Goal: Book appointment/travel/reservation

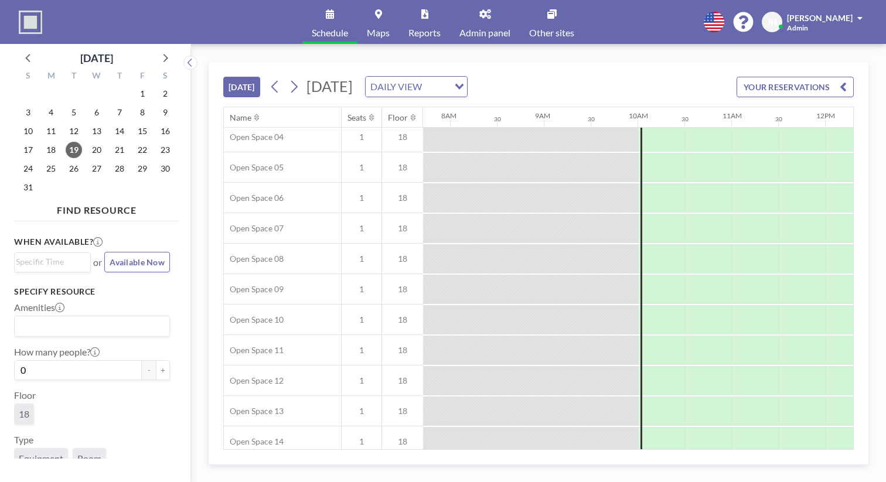
scroll to position [159, 723]
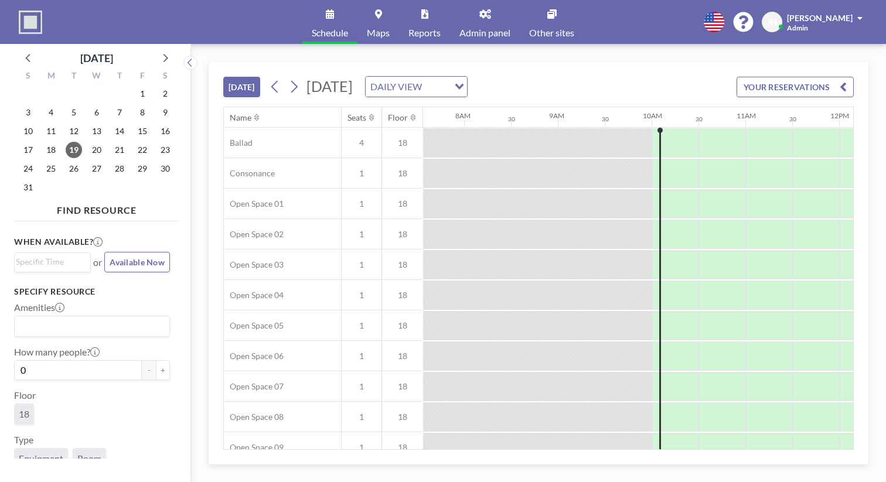
scroll to position [0, 724]
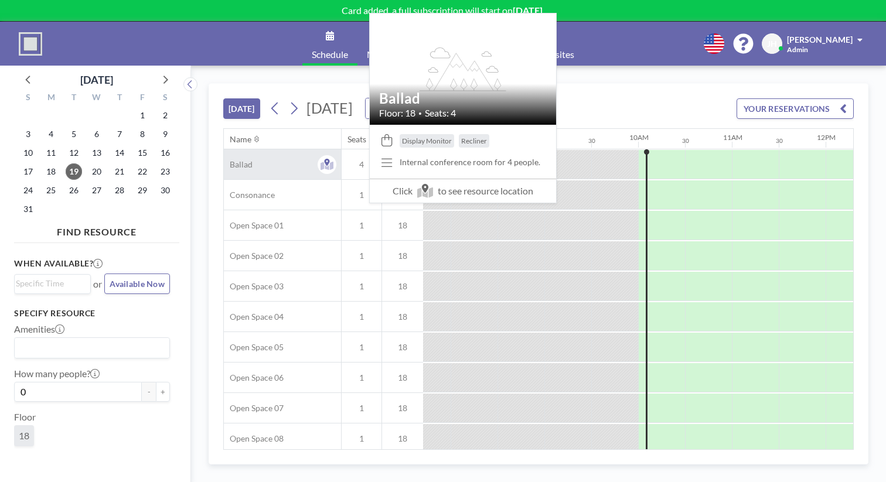
scroll to position [0, 724]
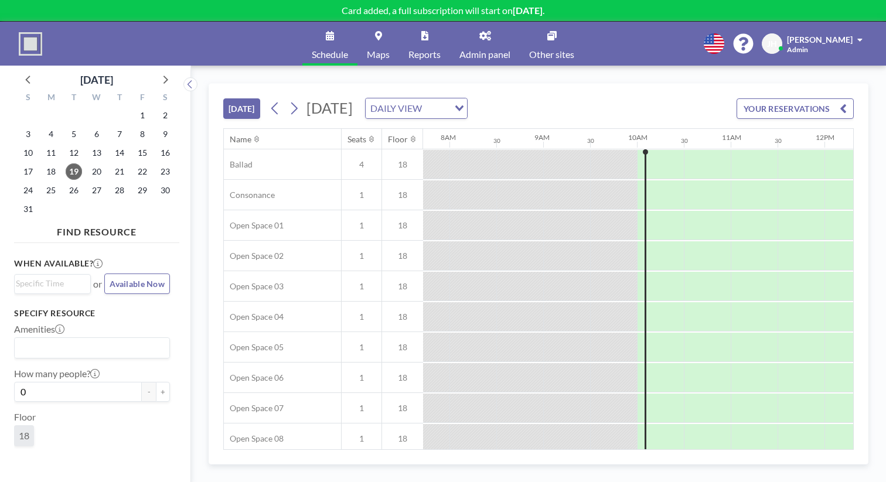
click at [254, 134] on div at bounding box center [258, 138] width 9 height 9
click at [224, 129] on div "Name" at bounding box center [282, 139] width 117 height 21
click at [254, 134] on div at bounding box center [258, 138] width 9 height 9
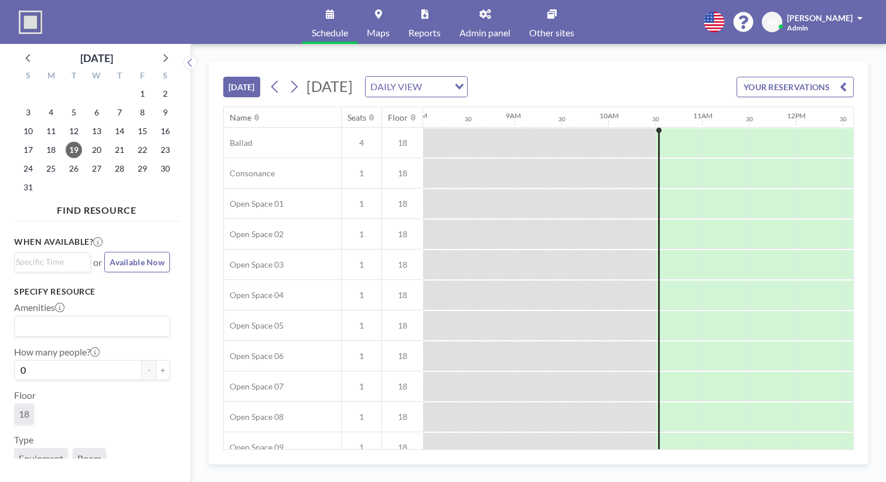
scroll to position [0, 762]
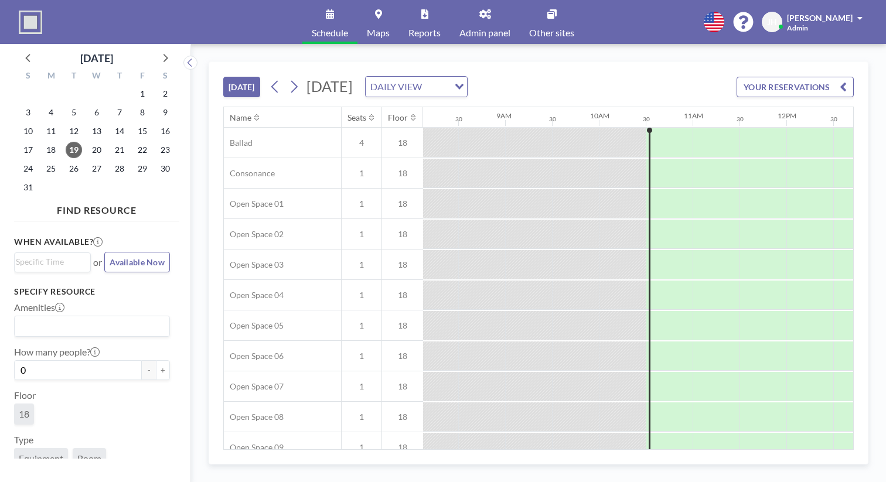
click at [251, 113] on div at bounding box center [257, 117] width 12 height 9
click at [254, 114] on icon at bounding box center [256, 118] width 5 height 8
